Goal: Information Seeking & Learning: Learn about a topic

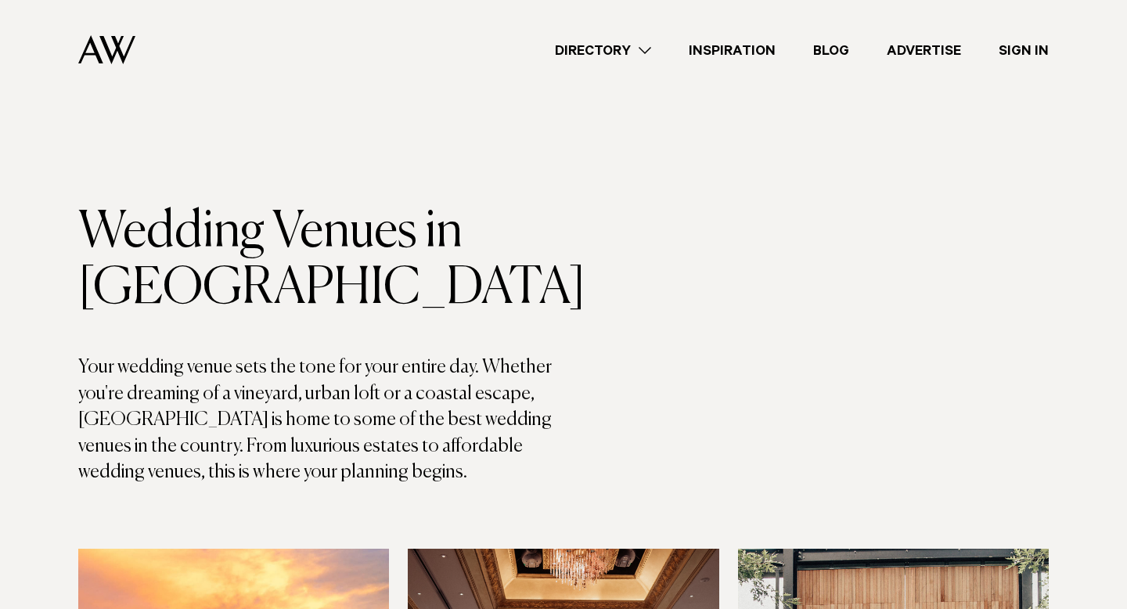
click at [713, 57] on link "Inspiration" at bounding box center [732, 50] width 124 height 21
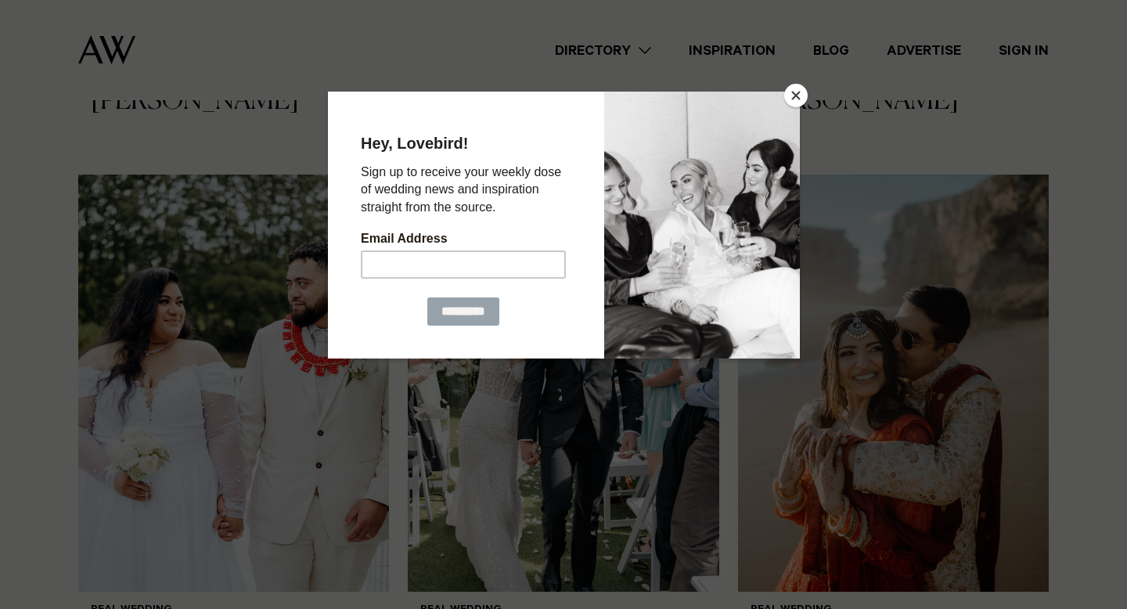
scroll to position [1510, 0]
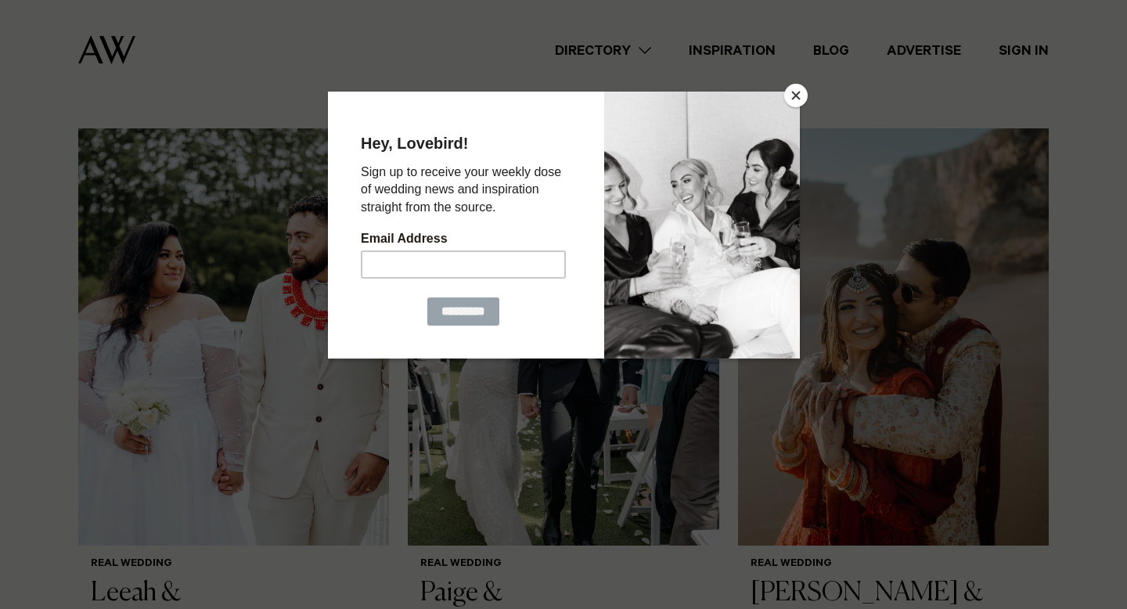
click at [802, 99] on button "Close" at bounding box center [796, 95] width 23 height 23
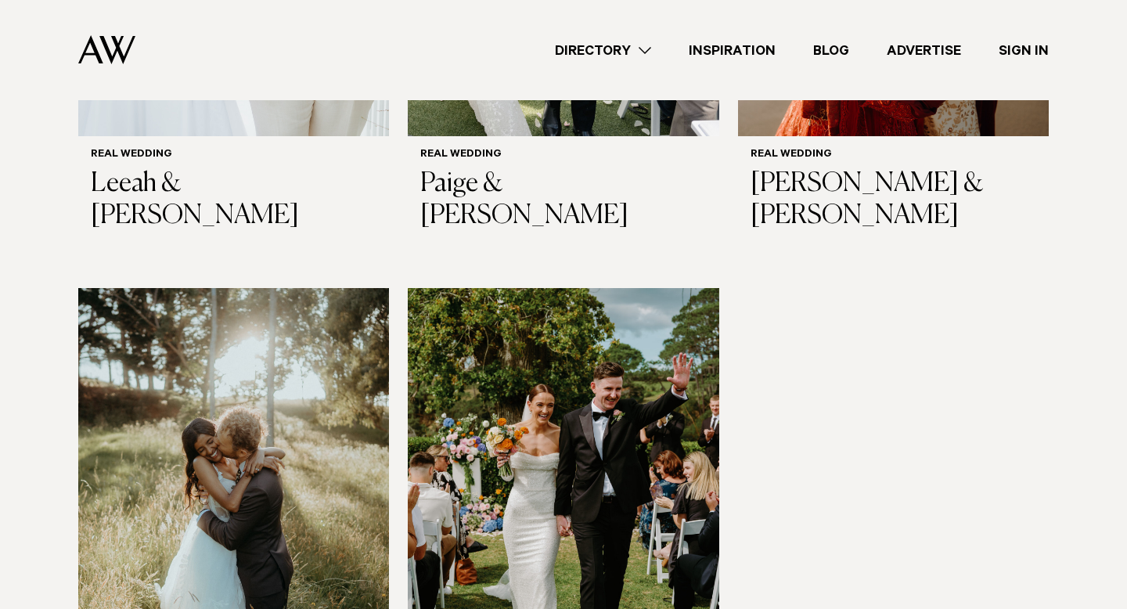
scroll to position [2090, 0]
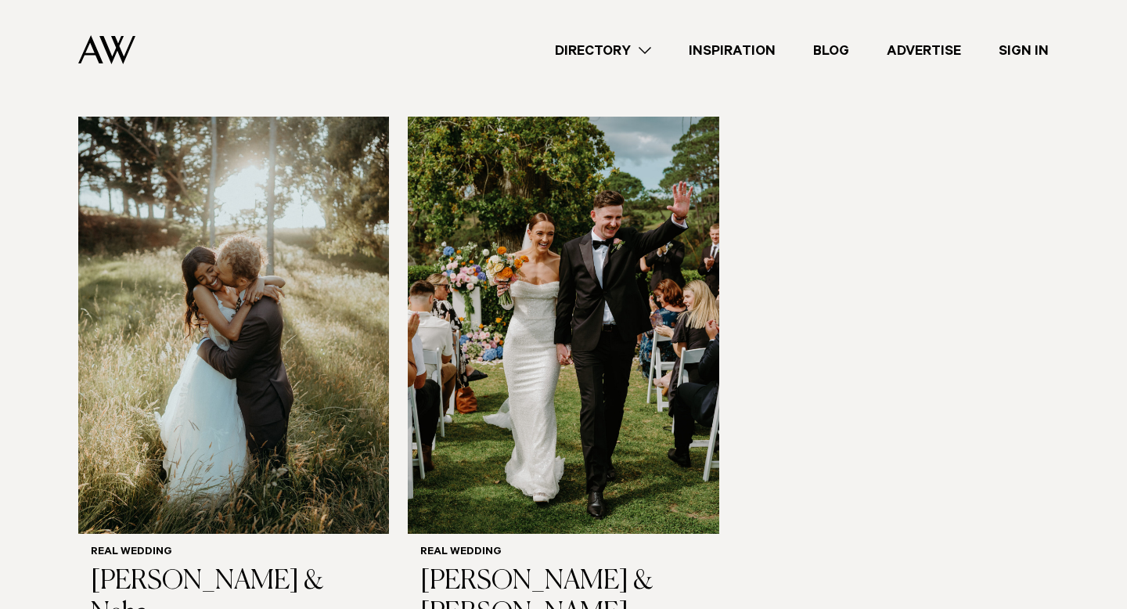
click at [602, 49] on link "Directory" at bounding box center [603, 50] width 134 height 21
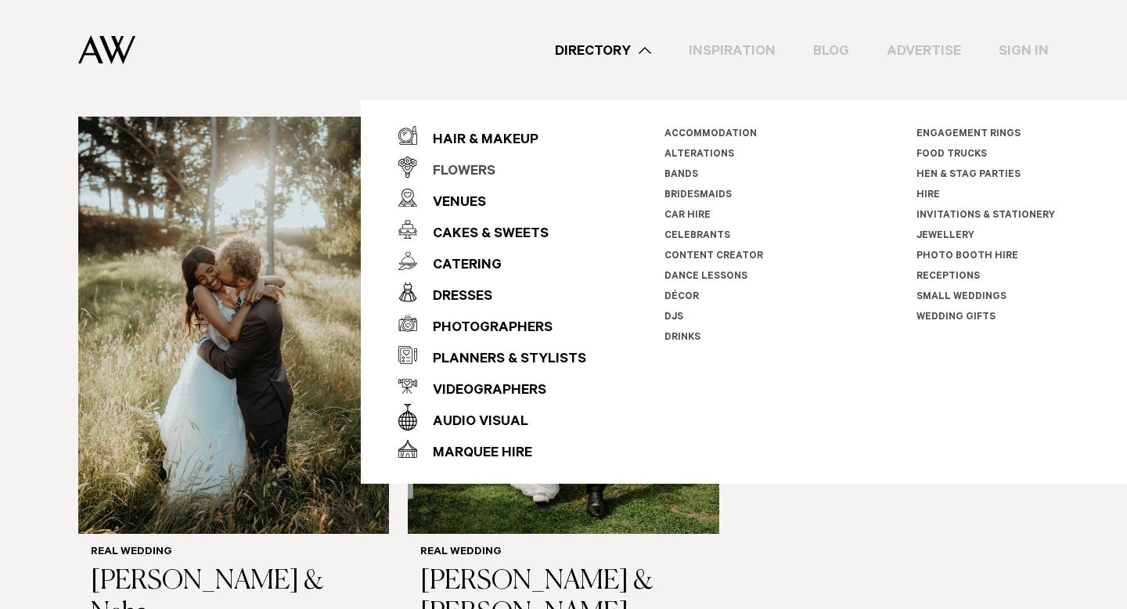
click at [470, 164] on div "Flowers" at bounding box center [456, 172] width 78 height 31
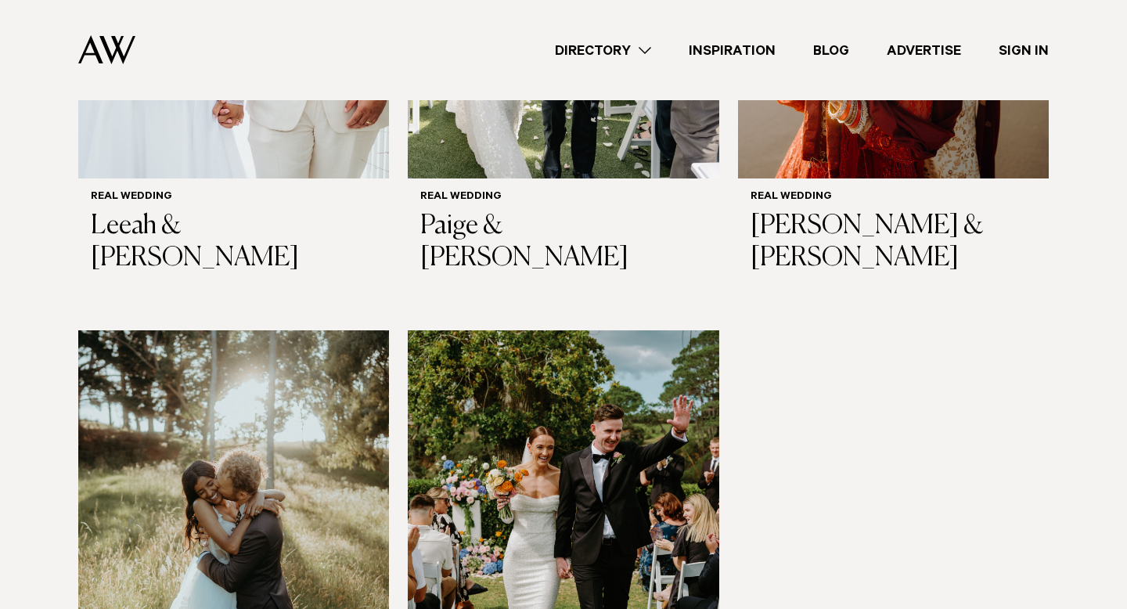
scroll to position [1788, 0]
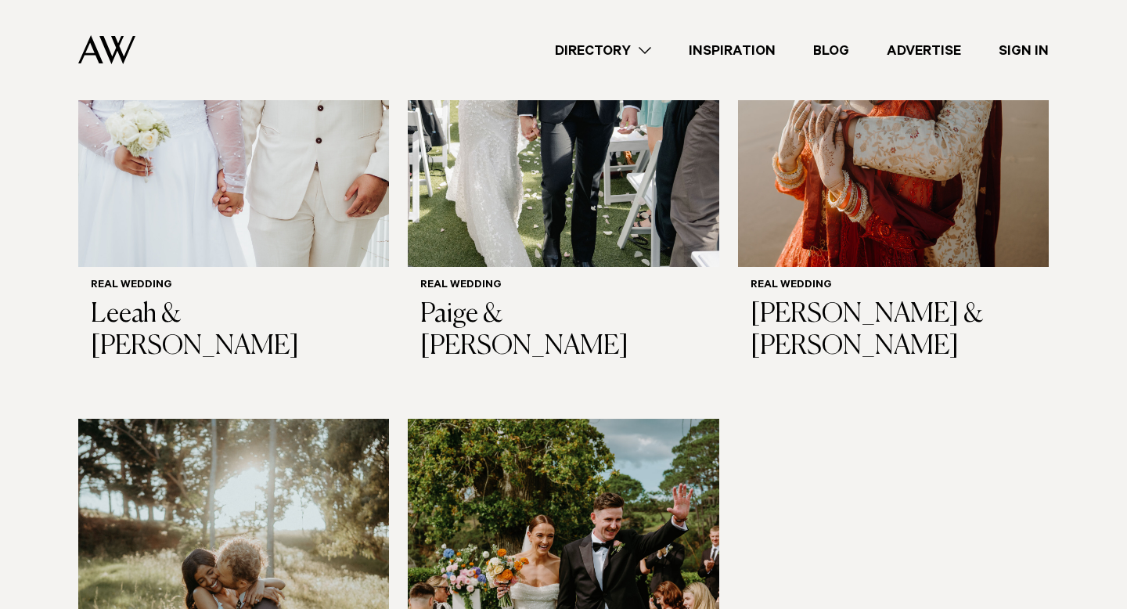
click at [650, 50] on link "Directory" at bounding box center [603, 50] width 134 height 21
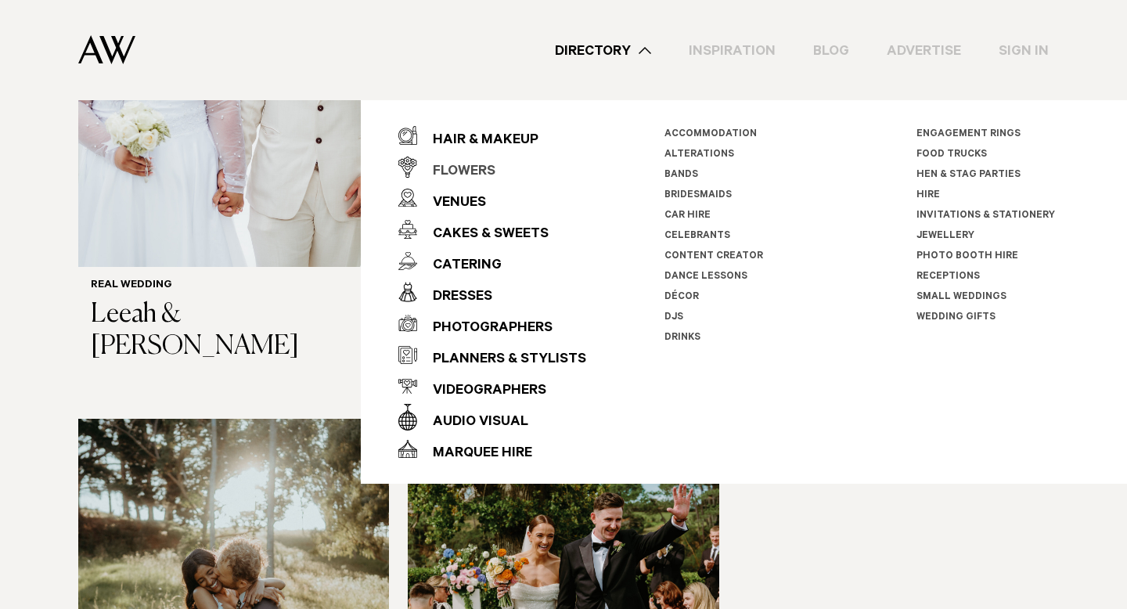
click at [484, 176] on div "Flowers" at bounding box center [456, 172] width 78 height 31
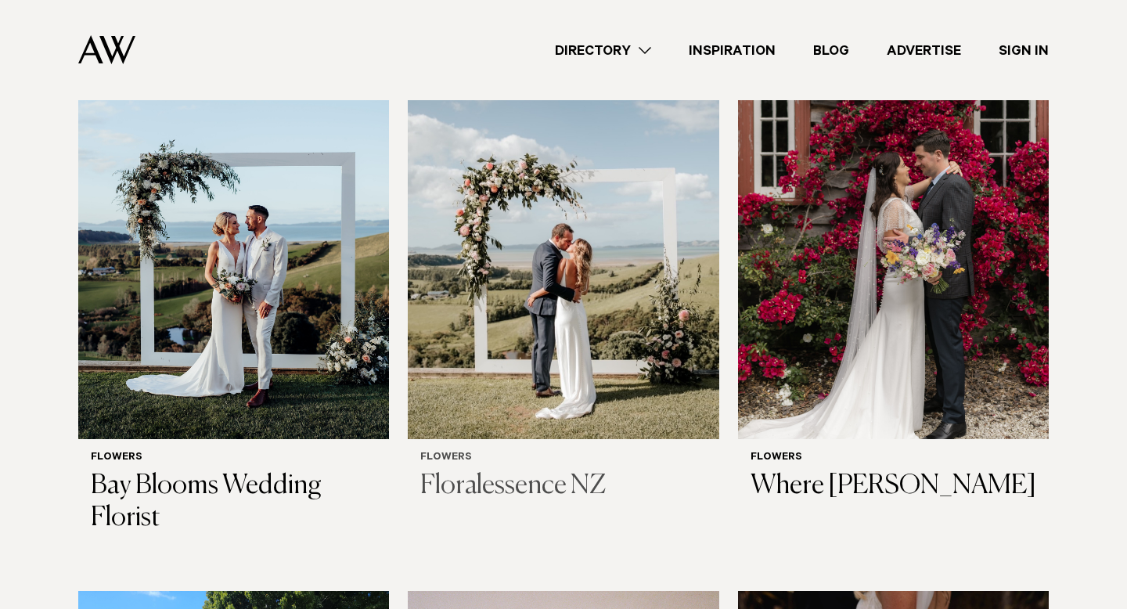
scroll to position [569, 0]
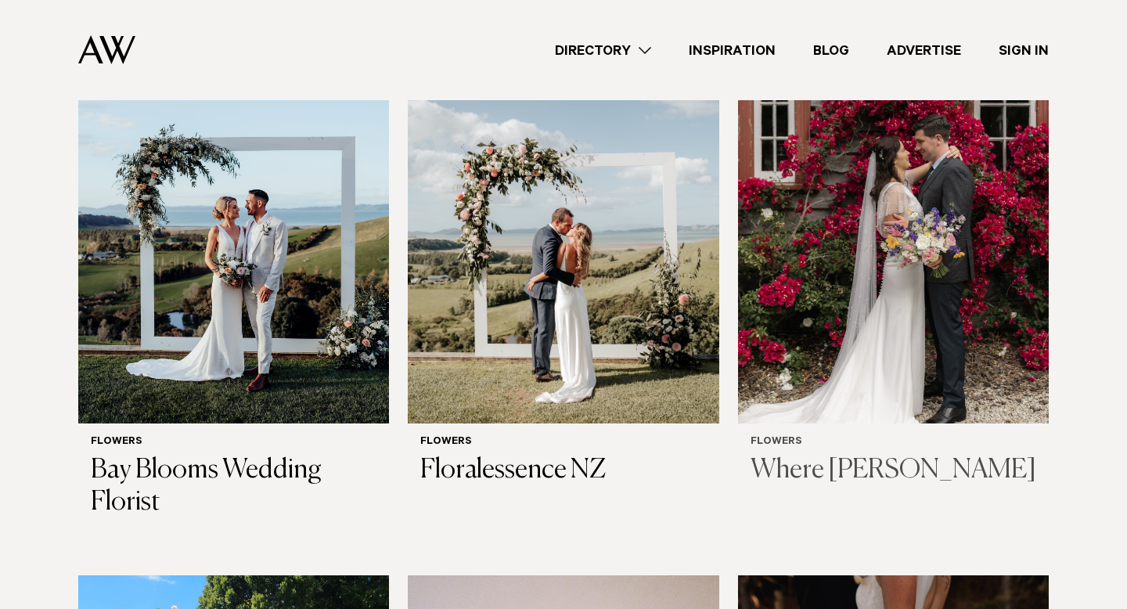
click at [821, 232] on img at bounding box center [893, 214] width 311 height 417
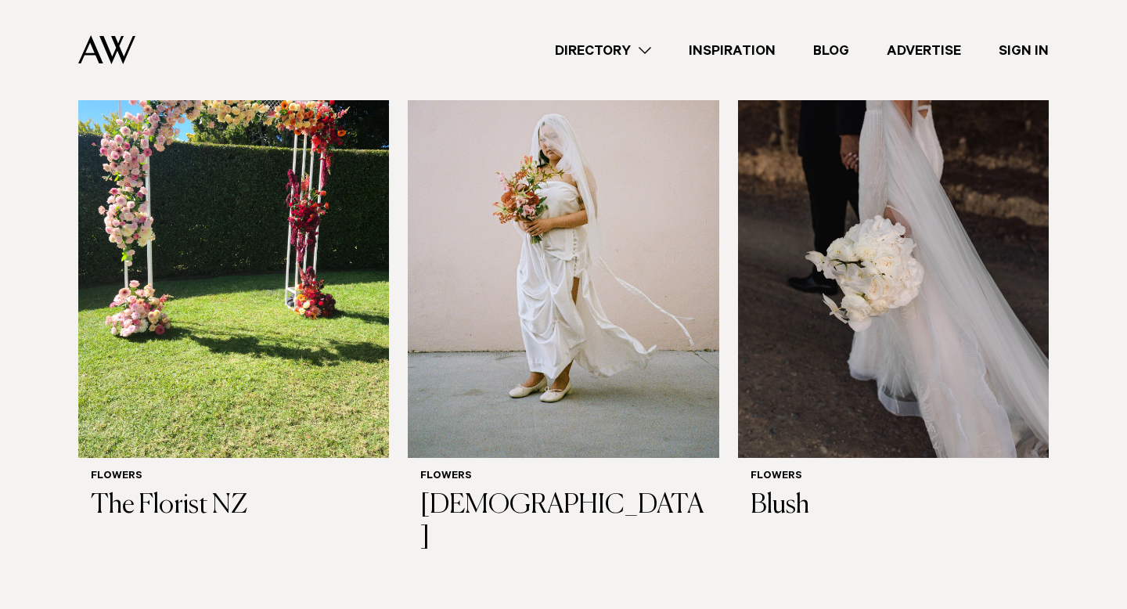
scroll to position [1214, 0]
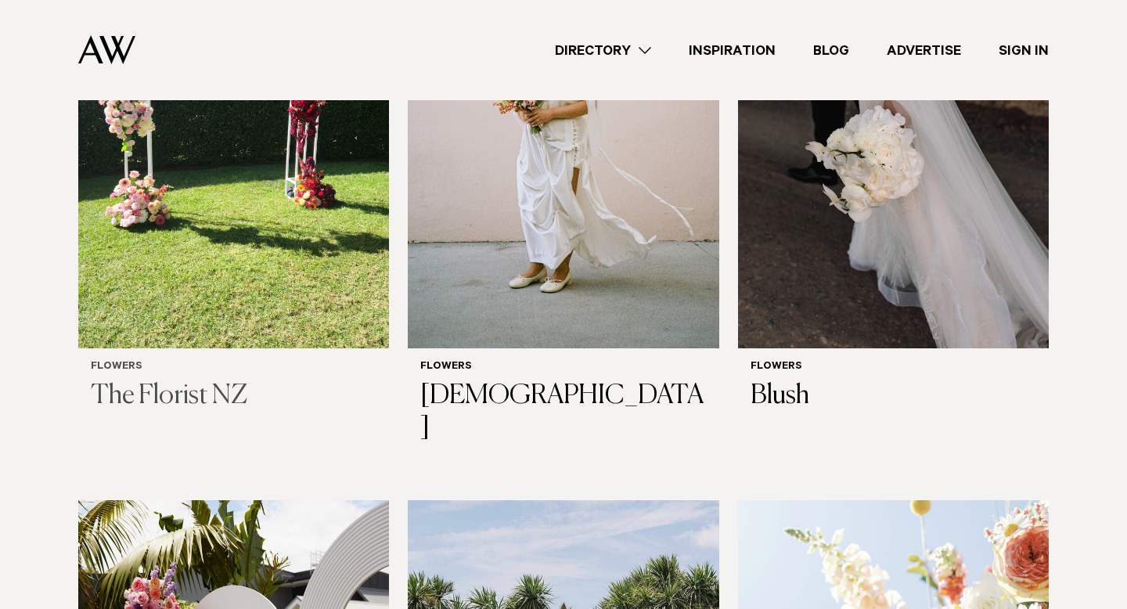
click at [295, 265] on img at bounding box center [233, 139] width 311 height 417
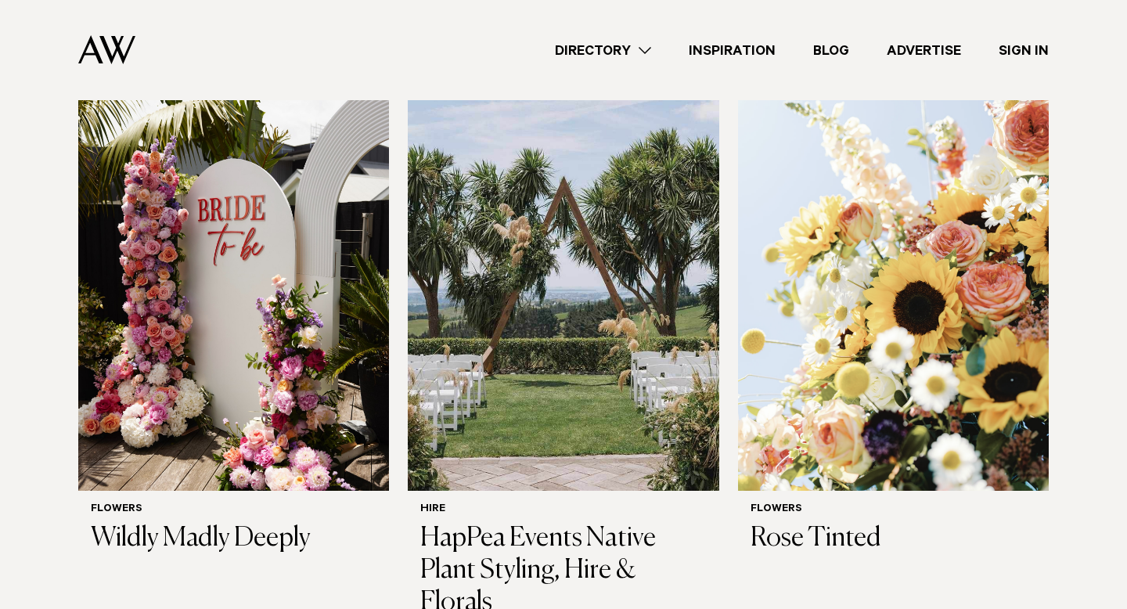
scroll to position [1663, 0]
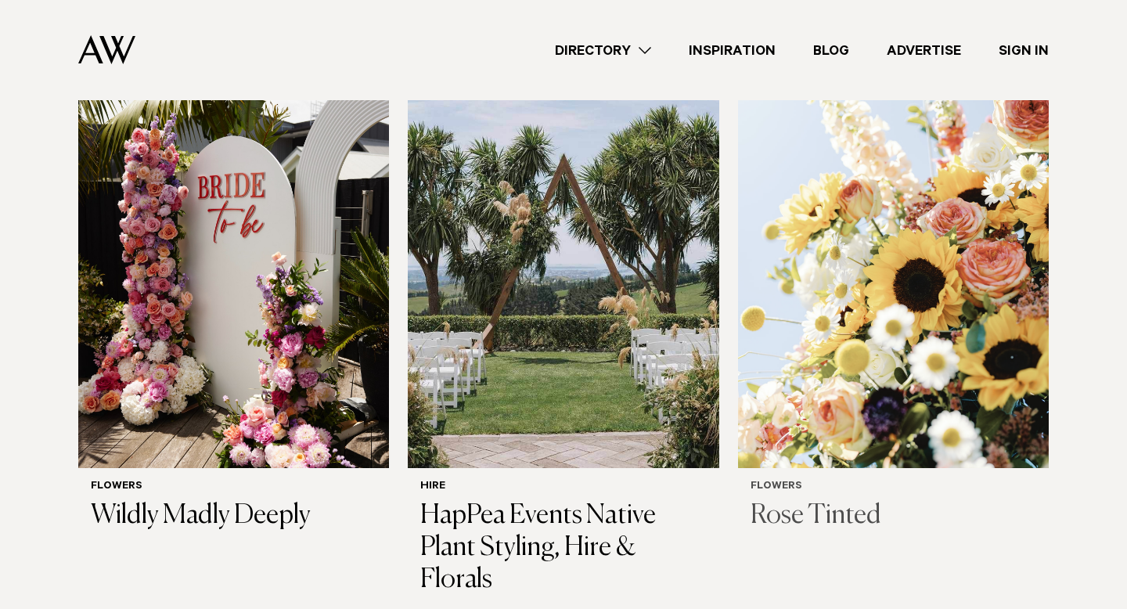
click at [802, 500] on h3 "Rose Tinted" at bounding box center [894, 516] width 286 height 32
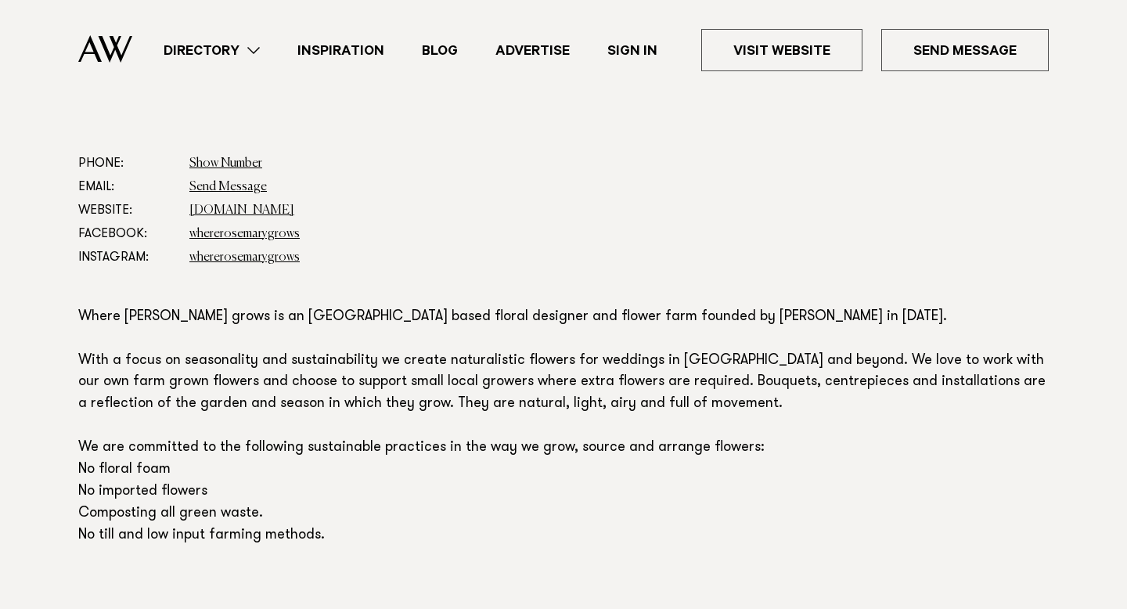
scroll to position [801, 0]
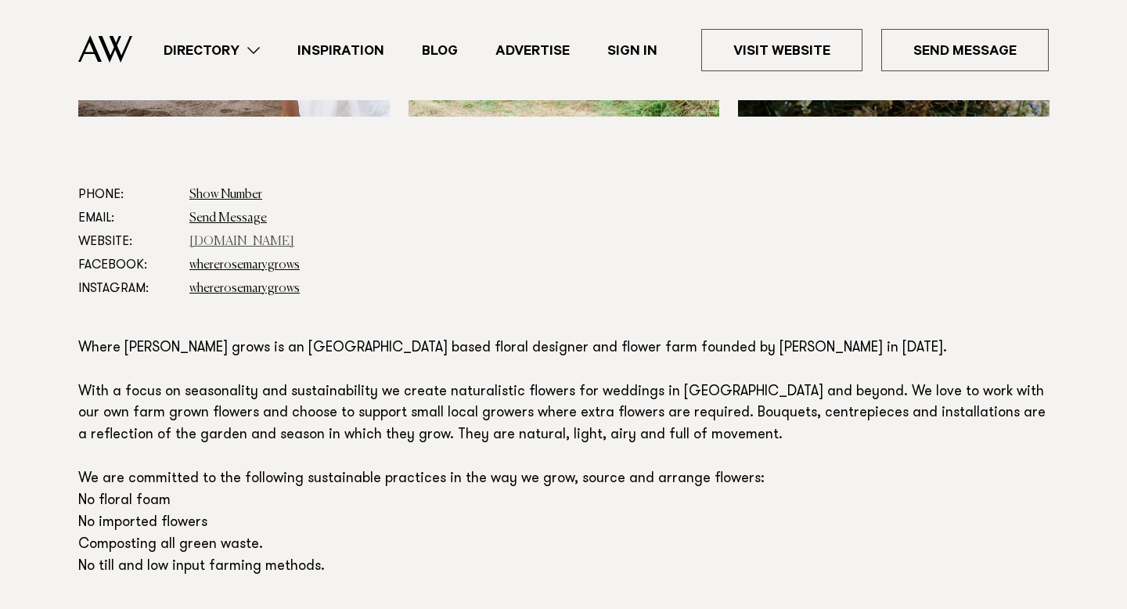
click at [294, 236] on link "www.whererosemarygrows.co.nz" at bounding box center [241, 242] width 105 height 13
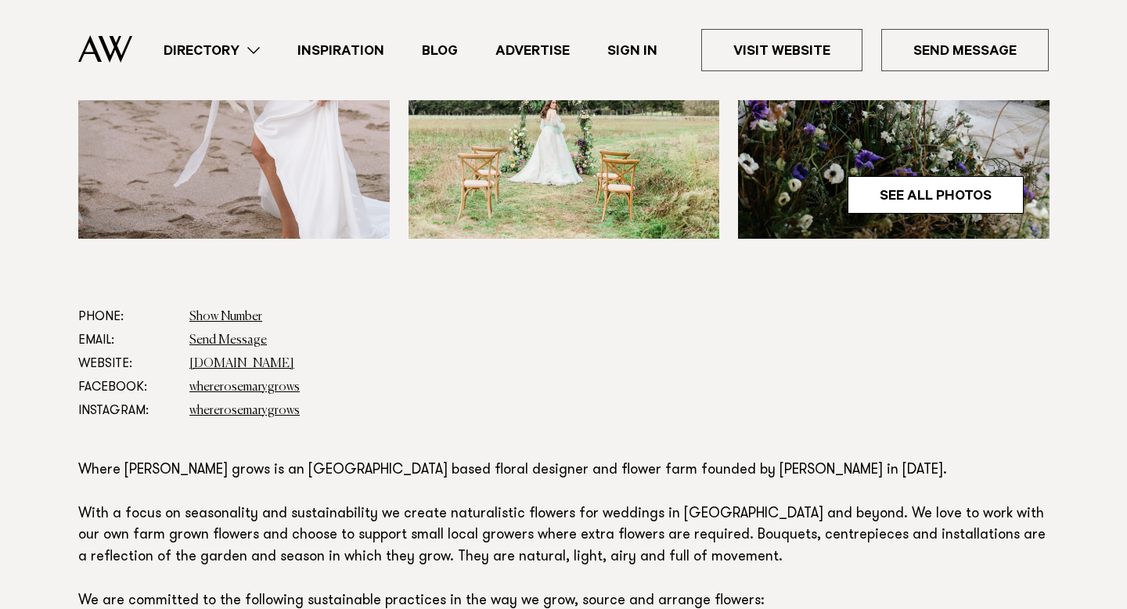
scroll to position [668, 0]
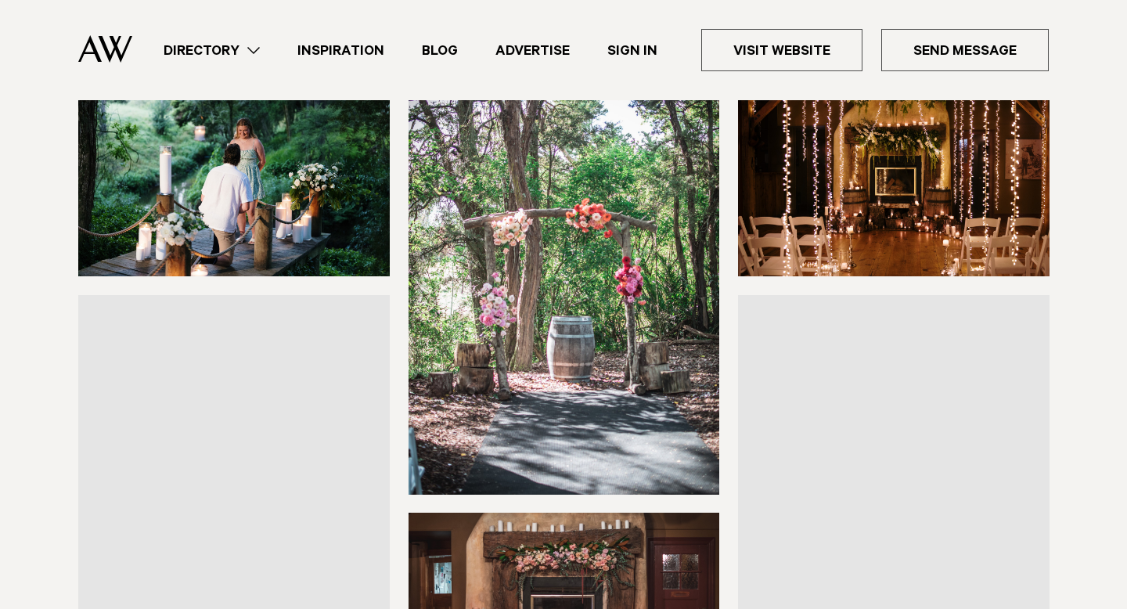
scroll to position [230, 0]
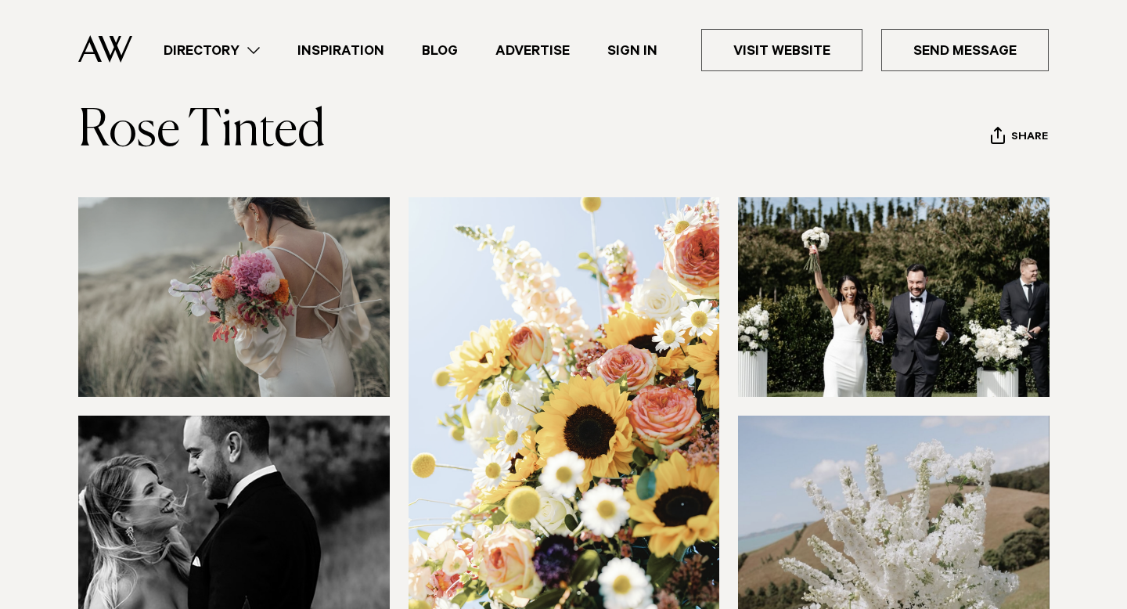
scroll to position [58, 0]
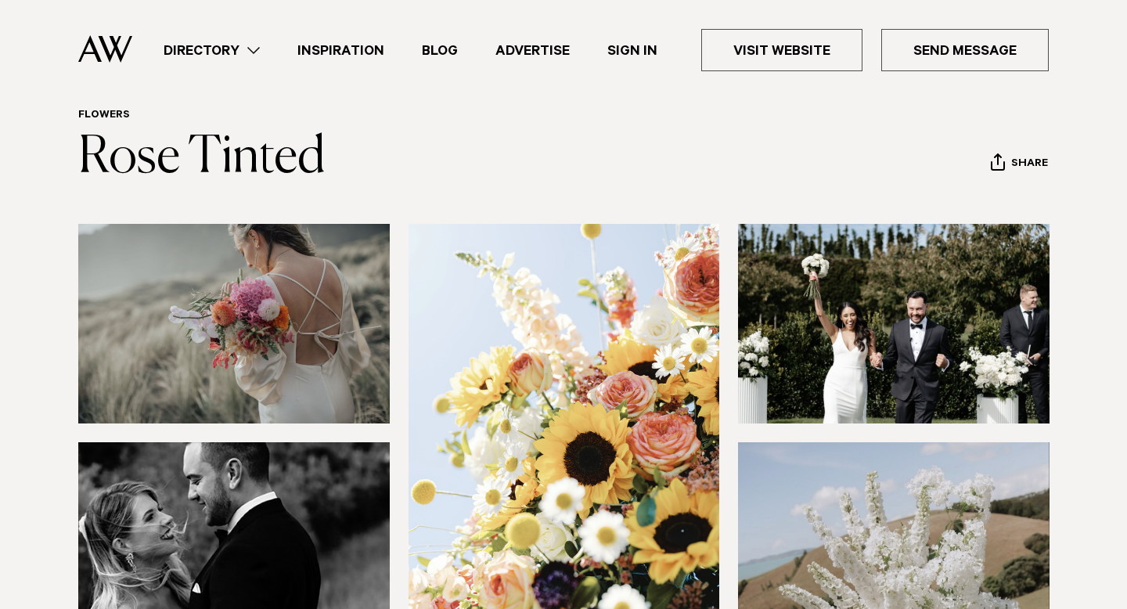
click at [242, 48] on link "Directory" at bounding box center [212, 50] width 134 height 21
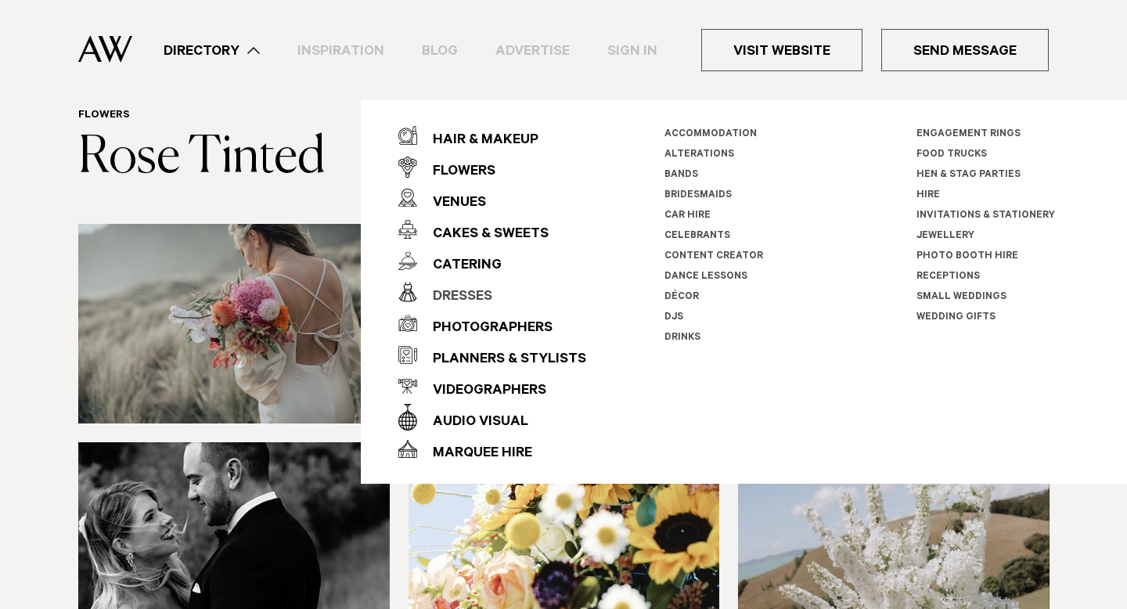
click at [458, 294] on div "Dresses" at bounding box center [454, 297] width 75 height 31
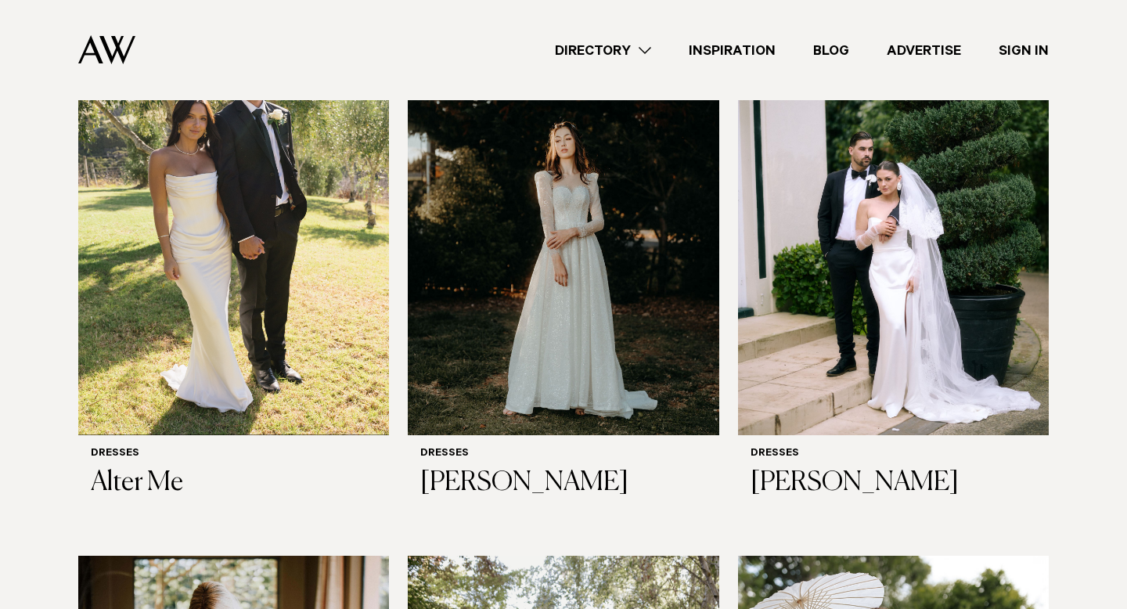
scroll to position [1252, 0]
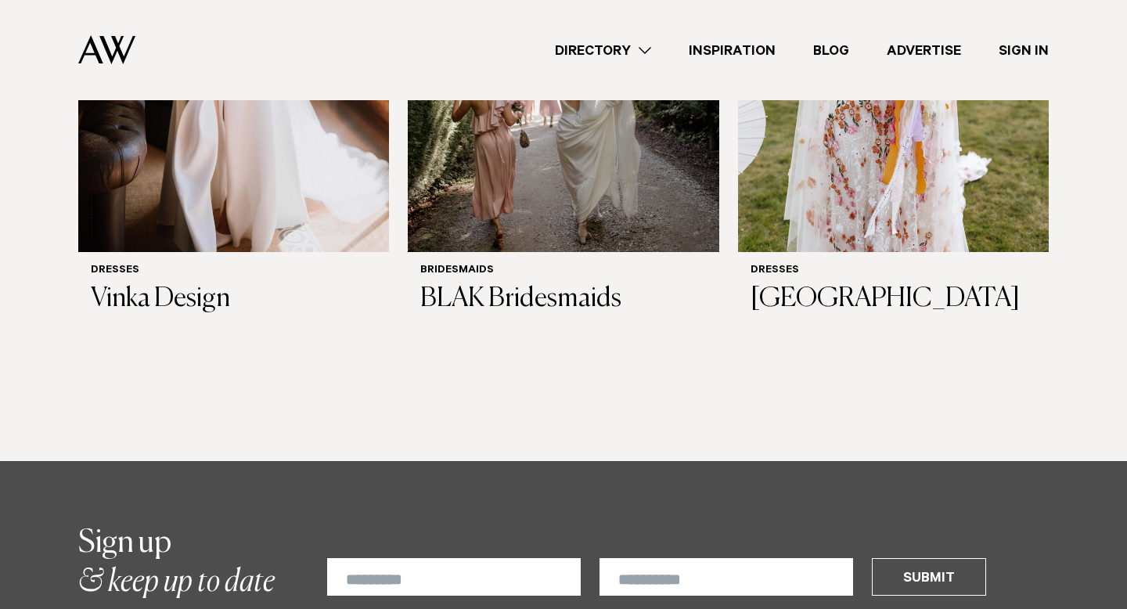
click at [594, 52] on link "Directory" at bounding box center [603, 50] width 134 height 21
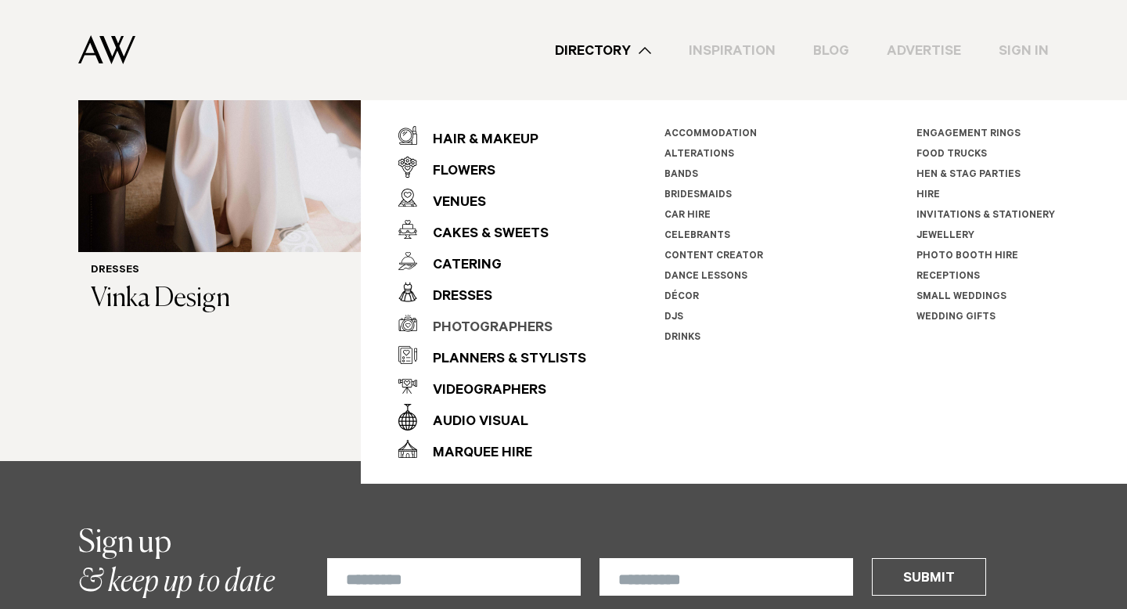
click at [467, 331] on div "Photographers" at bounding box center [484, 328] width 135 height 31
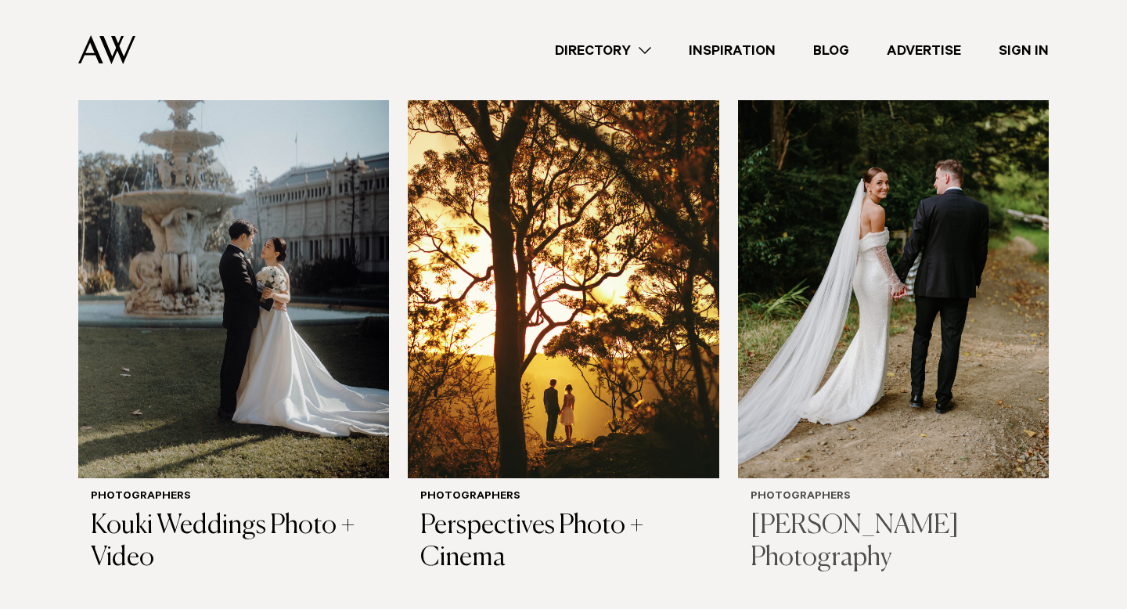
scroll to position [637, 0]
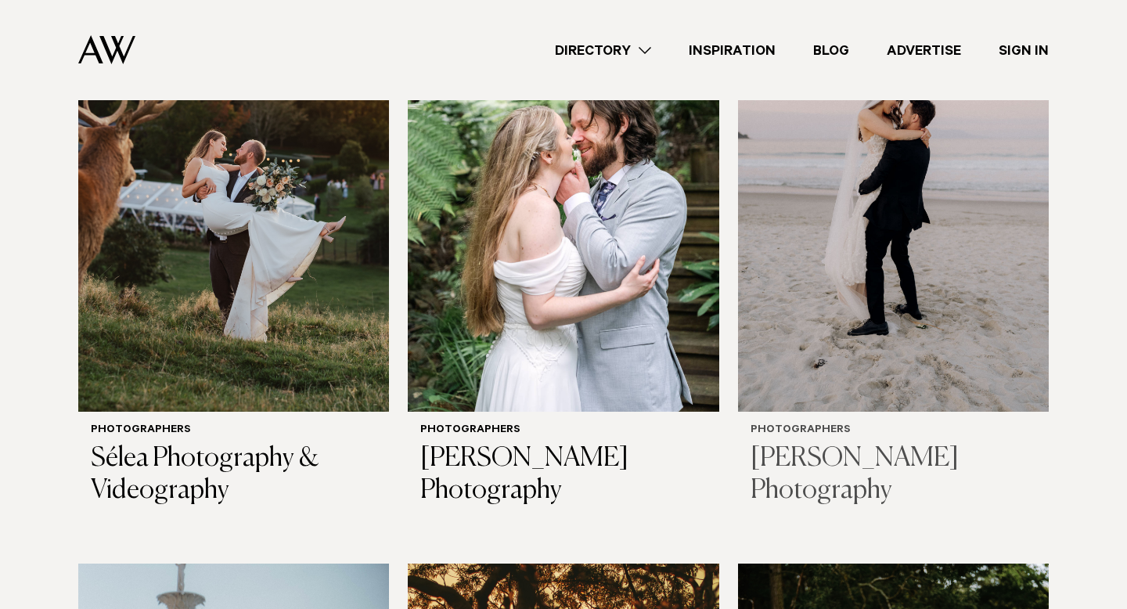
click at [829, 443] on h3 "[PERSON_NAME] Photography" at bounding box center [894, 475] width 286 height 64
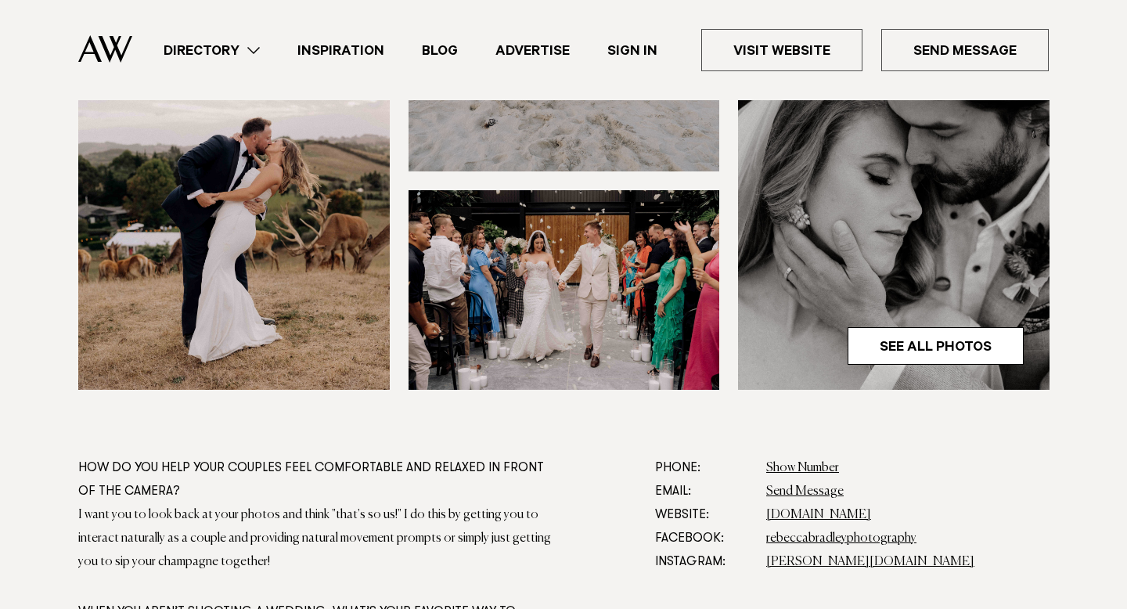
scroll to position [898, 0]
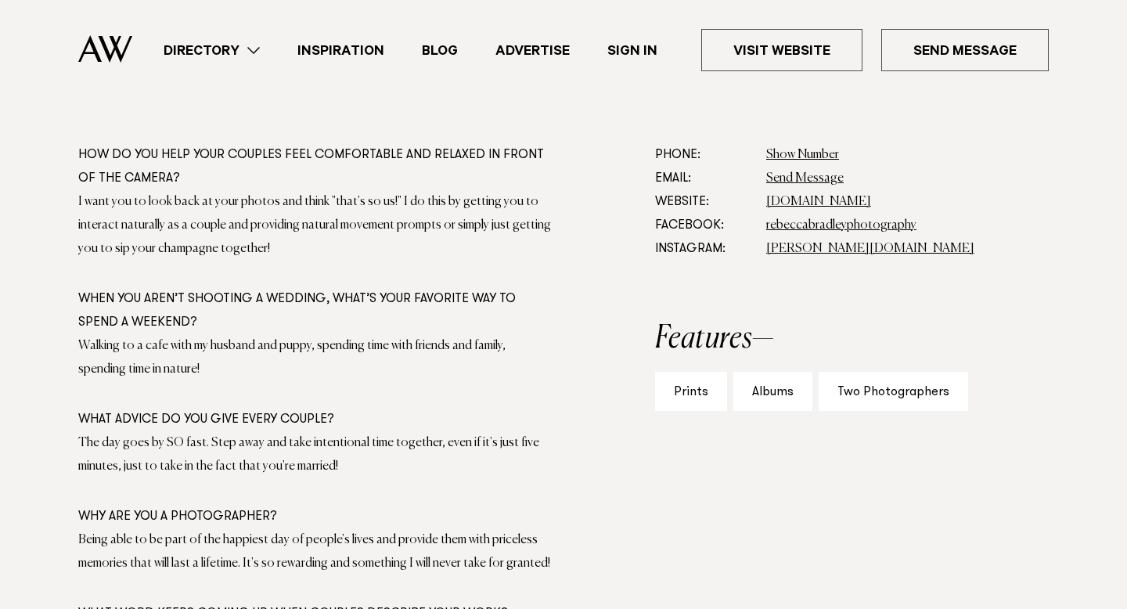
click at [822, 193] on dd "rebeccabradleyphotography.co.nz" at bounding box center [908, 201] width 283 height 23
click at [817, 199] on link "rebeccabradleyphotography.co.nz" at bounding box center [819, 202] width 105 height 13
